Goal: Task Accomplishment & Management: Manage account settings

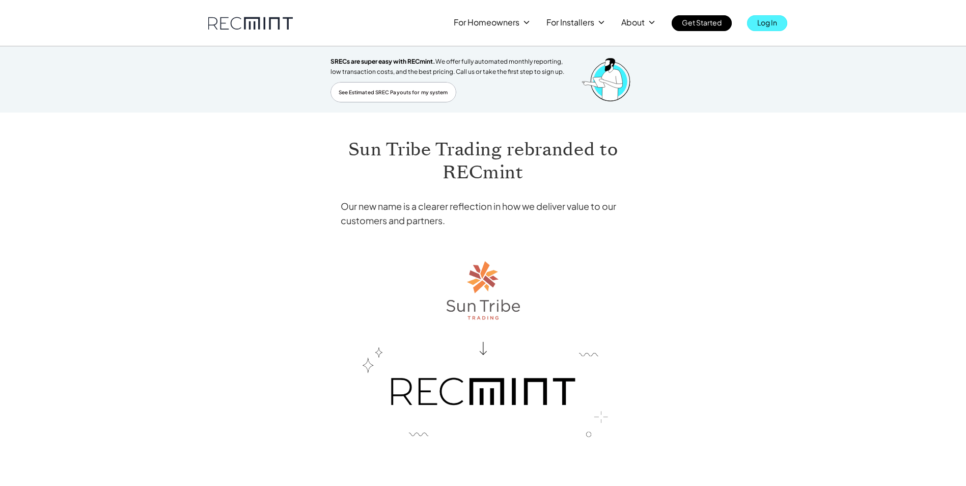
click at [769, 24] on p "Log In" at bounding box center [767, 22] width 20 height 14
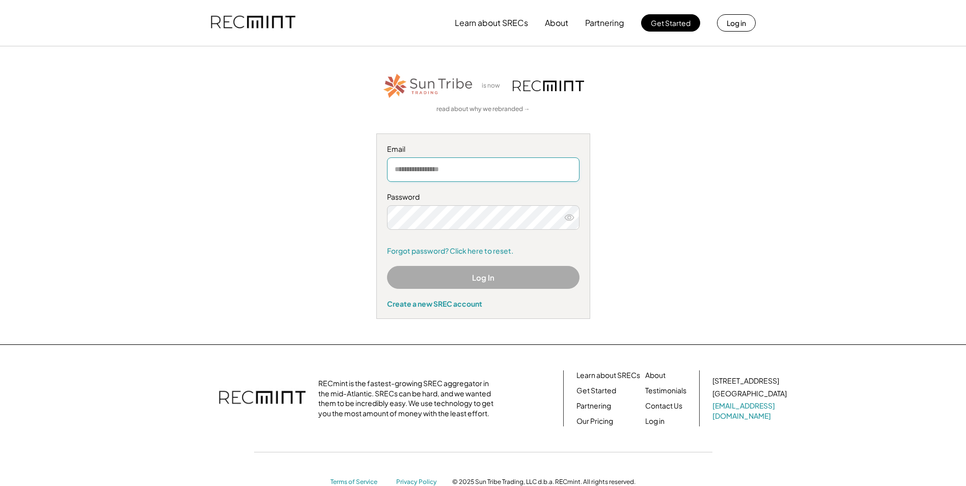
click at [395, 170] on input "email" at bounding box center [483, 169] width 192 height 24
type input "**********"
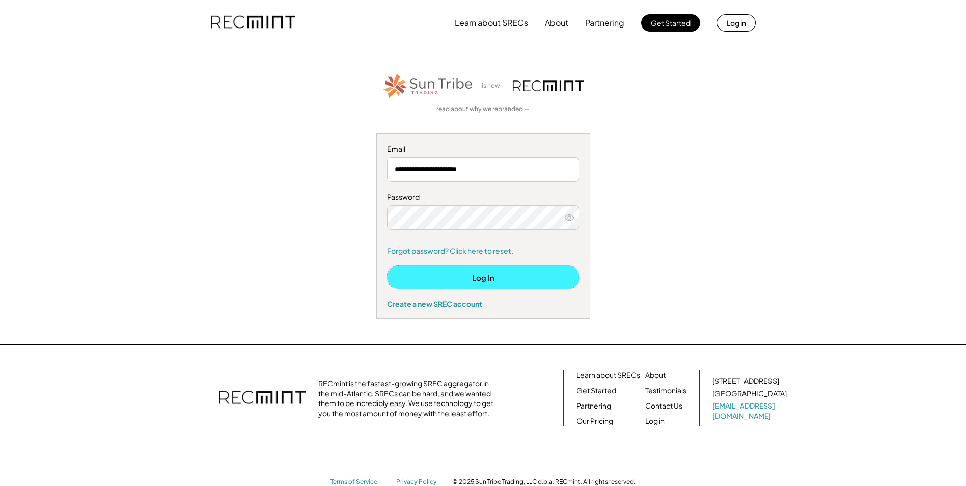
click at [486, 282] on button "Log In" at bounding box center [483, 277] width 192 height 23
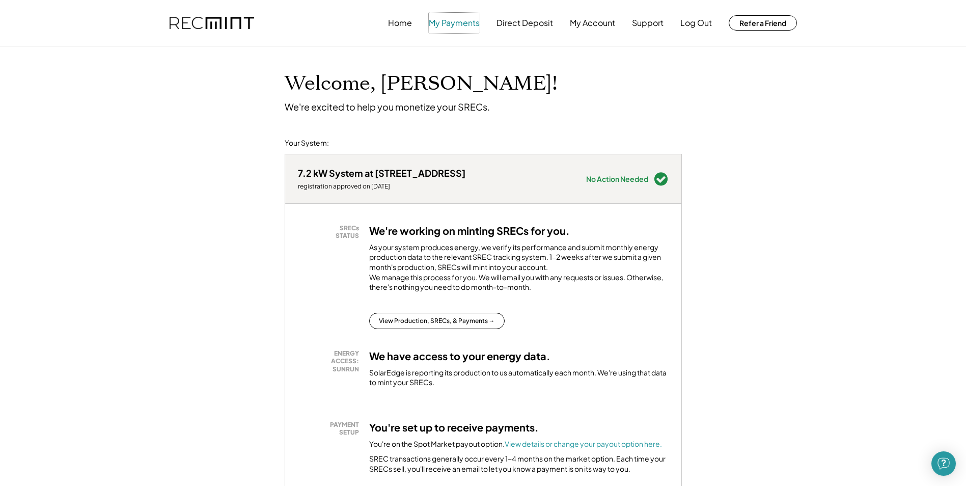
click at [461, 24] on button "My Payments" at bounding box center [454, 23] width 51 height 20
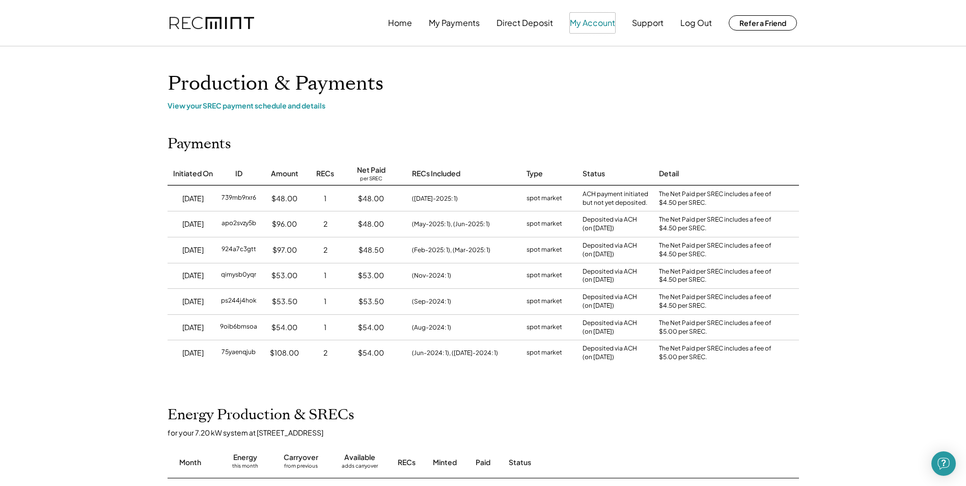
click at [587, 23] on button "My Account" at bounding box center [592, 23] width 45 height 20
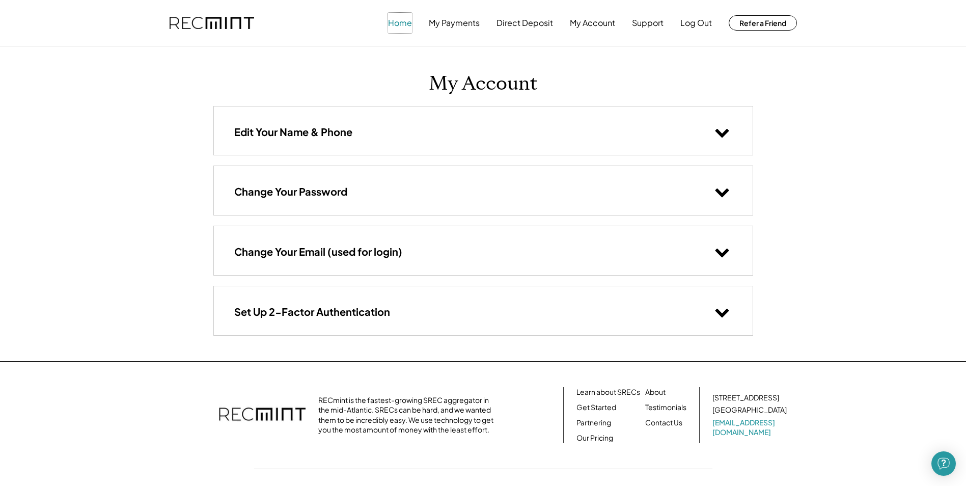
click at [401, 26] on button "Home" at bounding box center [400, 23] width 24 height 20
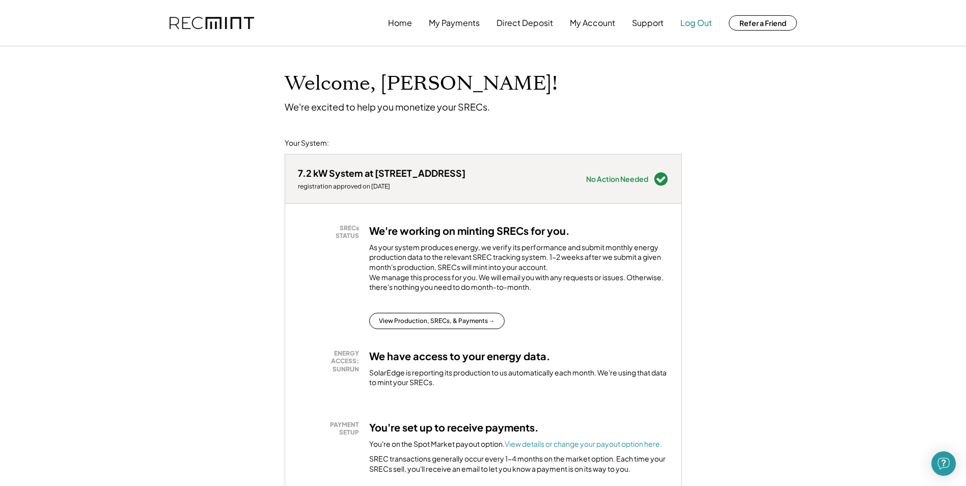
click at [694, 22] on button "Log Out" at bounding box center [696, 23] width 32 height 20
